Goal: Transaction & Acquisition: Purchase product/service

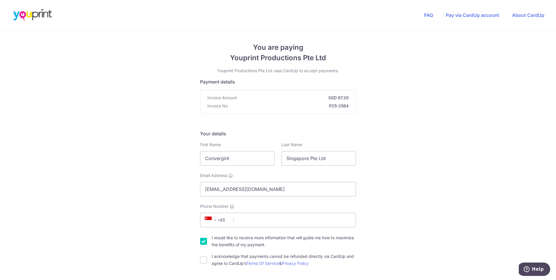
scroll to position [116, 0]
click at [241, 157] on input "Convergint" at bounding box center [237, 158] width 74 height 15
drag, startPoint x: 246, startPoint y: 157, endPoint x: 191, endPoint y: 159, distance: 54.7
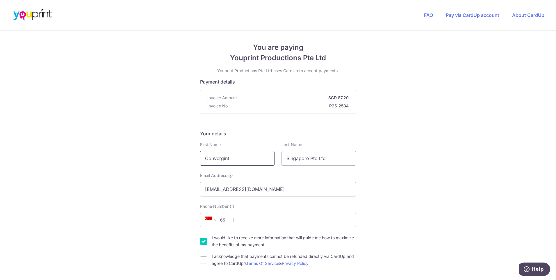
drag, startPoint x: 229, startPoint y: 157, endPoint x: 186, endPoint y: 155, distance: 43.4
type input "[PERSON_NAME]"
type input "Daengdora"
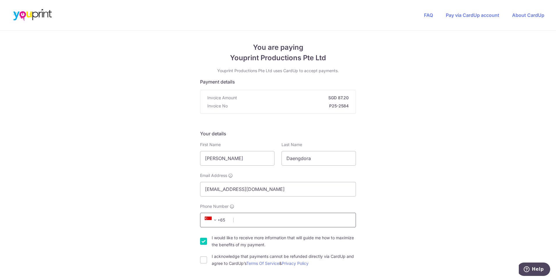
click at [269, 219] on input "Phone Number" at bounding box center [278, 220] width 156 height 15
type input "83335767"
click at [201, 240] on input "I would like to receive more information that will guide me how to maximize the…" at bounding box center [203, 241] width 7 height 7
checkbox input "false"
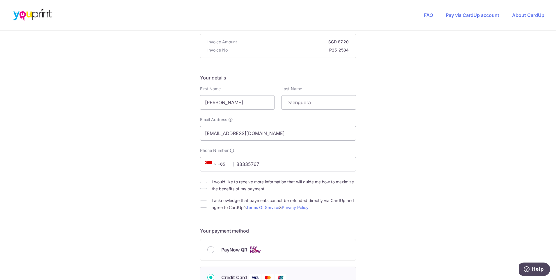
scroll to position [58, 0]
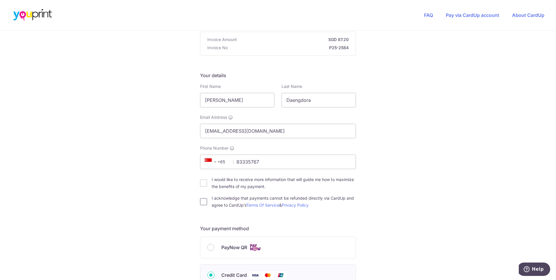
click at [203, 203] on input "I acknowledge that payments cannot be refunded directly via CardUp and agree to…" at bounding box center [203, 201] width 7 height 7
checkbox input "true"
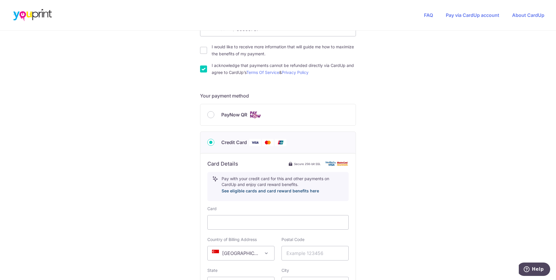
scroll to position [233, 0]
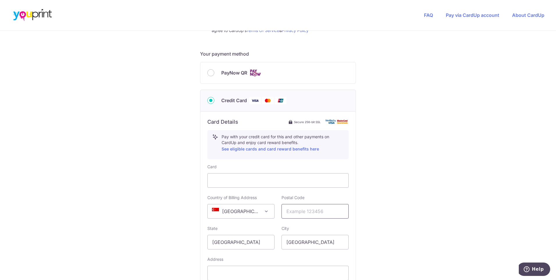
click at [289, 210] on input "text" at bounding box center [315, 211] width 67 height 15
type input "338729"
select select "65"
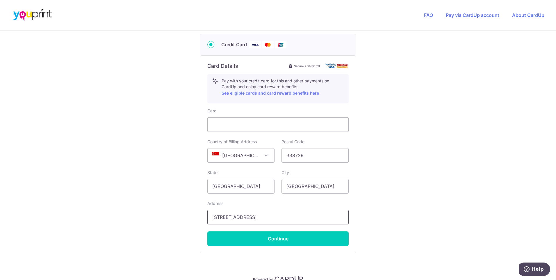
click at [262, 216] on input "[STREET_ADDRESS]" at bounding box center [277, 217] width 141 height 15
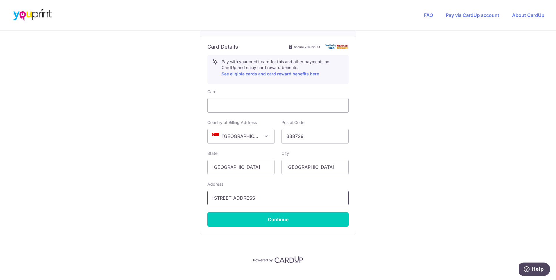
scroll to position [318, 0]
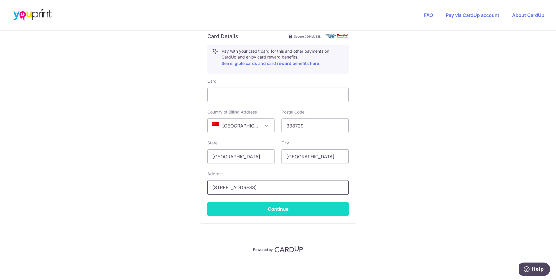
type input "114 Lavander Street, #06-83, CT Hub 2"
click at [324, 208] on button "Continue" at bounding box center [277, 209] width 141 height 15
type input "**** 8483"
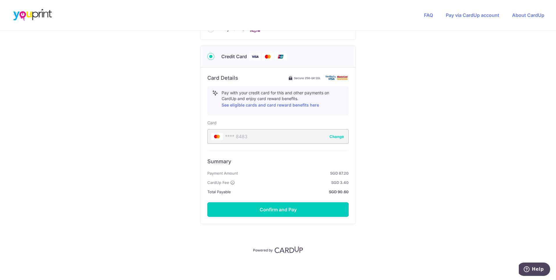
scroll to position [277, 0]
